Goal: Transaction & Acquisition: Purchase product/service

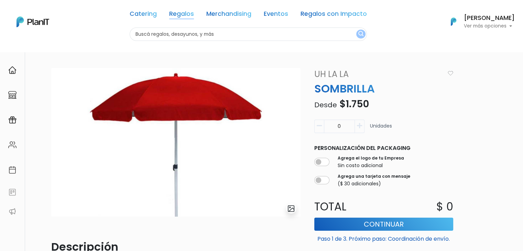
click at [176, 13] on link "Regalos" at bounding box center [181, 15] width 25 height 8
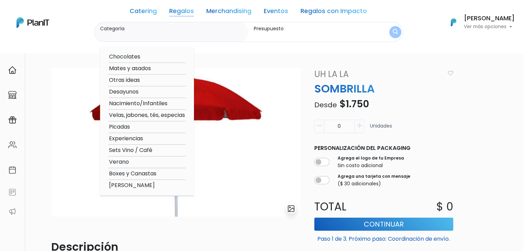
click at [129, 161] on option "Verano" at bounding box center [146, 162] width 77 height 9
type input "Verano"
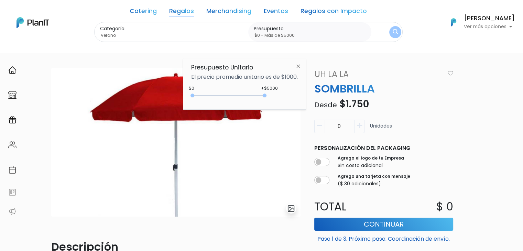
type input "$0 - Más de $5000"
drag, startPoint x: 206, startPoint y: 94, endPoint x: 311, endPoint y: 99, distance: 105.3
click at [311, 99] on body "Catering Regalos Merchandising Eventos Regalos con Impacto Catering Regalos Mer…" at bounding box center [261, 125] width 523 height 251
click at [393, 30] on img "submit" at bounding box center [395, 32] width 5 height 7
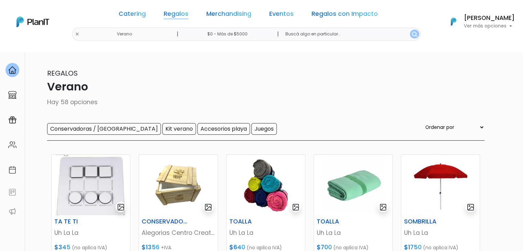
click at [186, 13] on link "Regalos" at bounding box center [176, 15] width 25 height 8
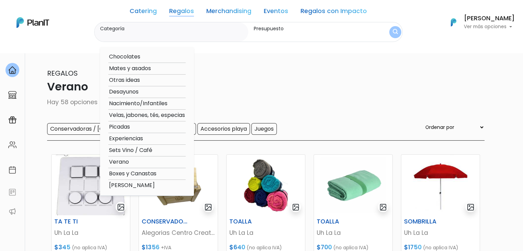
click at [122, 128] on option "Picadas" at bounding box center [146, 127] width 77 height 9
type input "Picadas"
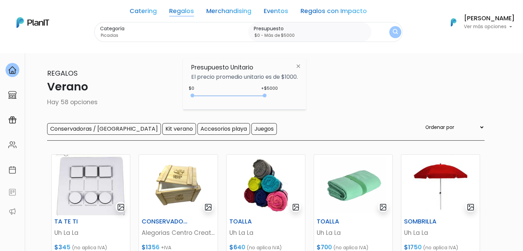
type input "$0 - Más de $5000"
drag, startPoint x: 208, startPoint y: 94, endPoint x: 306, endPoint y: 95, distance: 98.6
click at [306, 95] on div "Presupuesto Unitario El precio promedio unitario es de $1000. +$5000 $0 0 : 500…" at bounding box center [244, 83] width 123 height 51
click at [396, 28] on button "submit" at bounding box center [395, 32] width 12 height 12
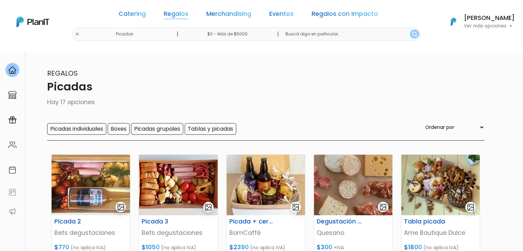
click at [173, 15] on link "Regalos" at bounding box center [176, 15] width 25 height 8
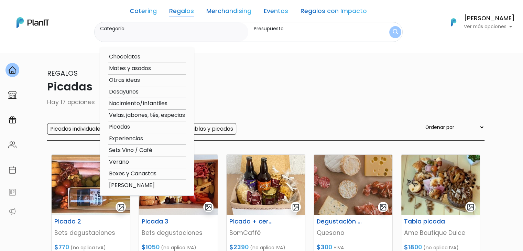
click at [146, 147] on option "Sets Vino / Café" at bounding box center [146, 150] width 77 height 9
type input "Sets Vino / Café"
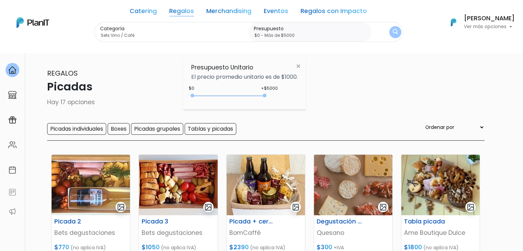
type input "$0 - Más de $5000"
drag, startPoint x: 203, startPoint y: 94, endPoint x: 278, endPoint y: 99, distance: 74.8
click at [278, 99] on div "+$5000 $0 0 : 5000 0 5000 0,5000" at bounding box center [244, 97] width 107 height 14
click at [393, 32] on img "submit" at bounding box center [395, 32] width 5 height 7
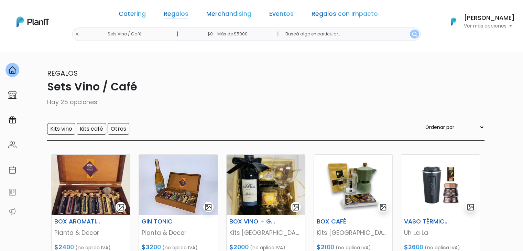
click at [179, 12] on link "Regalos" at bounding box center [176, 15] width 25 height 8
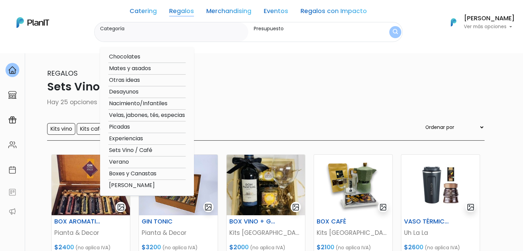
click at [148, 114] on option "Velas, jabones, tés, especias" at bounding box center [146, 115] width 77 height 9
type input "Velas, jabones, tés, especias"
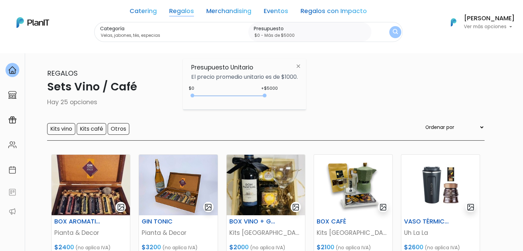
type input "$0 - Más de $5000"
drag, startPoint x: 206, startPoint y: 94, endPoint x: 291, endPoint y: 88, distance: 84.8
click at [291, 88] on div "Presupuesto Unitario El precio promedio unitario es de $1000. +$5000 $0 0 : 500…" at bounding box center [244, 83] width 123 height 51
click at [389, 31] on button "submit" at bounding box center [395, 32] width 12 height 12
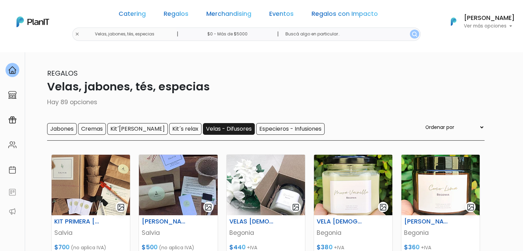
click at [203, 128] on input "Velas - Difusores" at bounding box center [229, 129] width 52 height 12
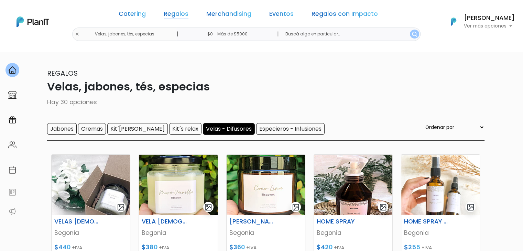
click at [184, 13] on link "Regalos" at bounding box center [176, 15] width 25 height 8
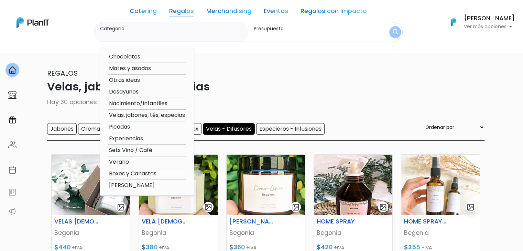
click at [144, 72] on option "Mates y asados" at bounding box center [146, 68] width 77 height 9
type input "Mates y asados"
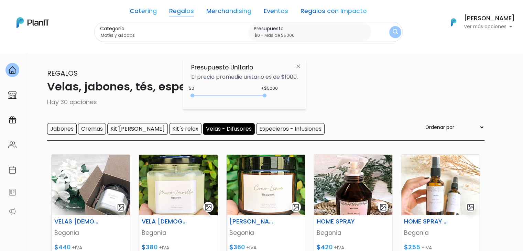
type input "$0 - Más de $5000"
drag, startPoint x: 205, startPoint y: 96, endPoint x: 297, endPoint y: 88, distance: 92.4
click at [297, 88] on div "Presupuesto Unitario El precio promedio unitario es de $1000. +$5000 $0 0 : 500…" at bounding box center [244, 83] width 123 height 51
click at [393, 32] on img "submit" at bounding box center [395, 32] width 5 height 7
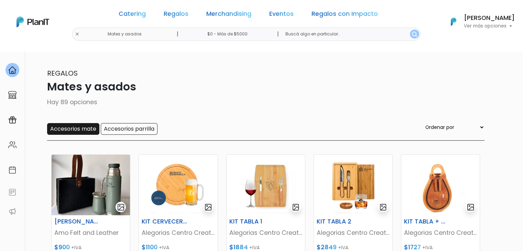
click at [62, 130] on input "Accesorios mate" at bounding box center [73, 129] width 52 height 12
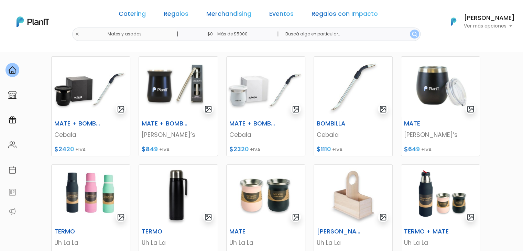
scroll to position [209, 0]
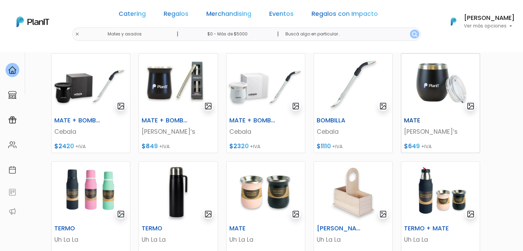
click at [415, 94] on img at bounding box center [440, 84] width 78 height 60
